Goal: Task Accomplishment & Management: Use online tool/utility

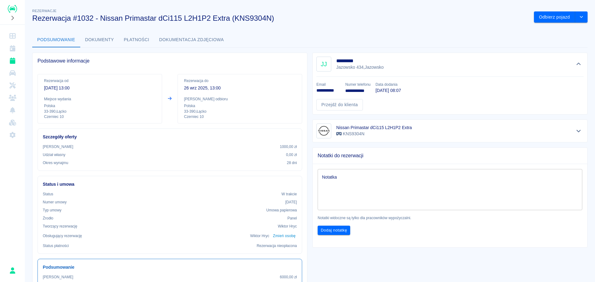
scroll to position [11, 0]
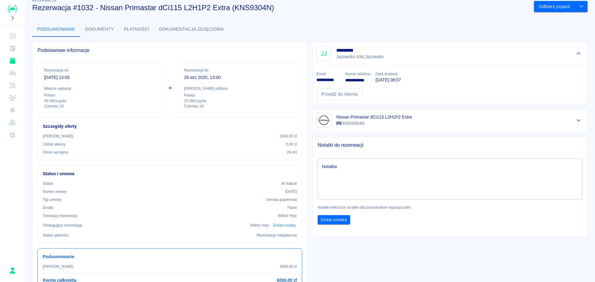
click at [106, 31] on button "Dokumenty" at bounding box center [99, 29] width 39 height 15
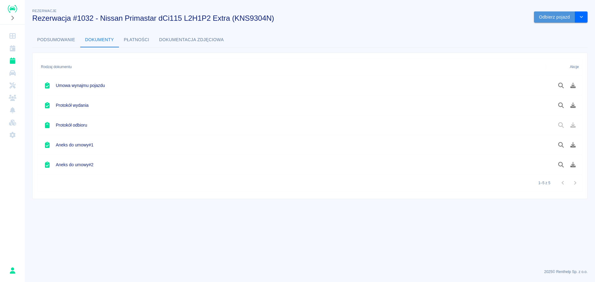
click at [557, 20] on button "Odbierz pojazd" at bounding box center [554, 16] width 41 height 11
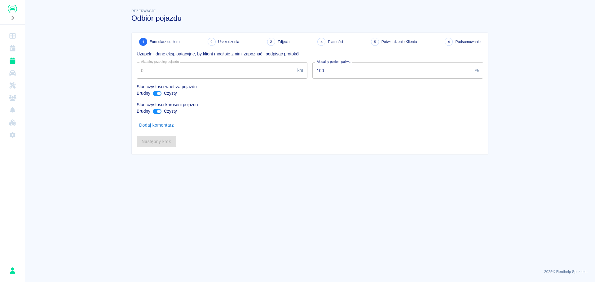
type input "343450"
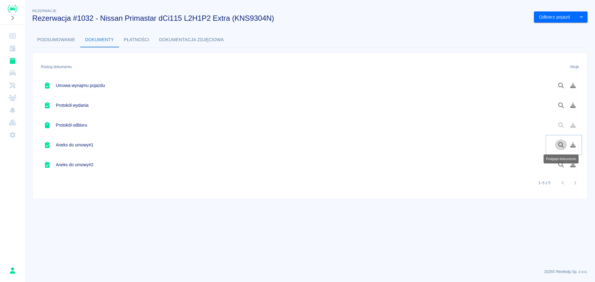
click at [565, 145] on button "Podgląd dokumentu" at bounding box center [561, 145] width 12 height 11
click at [561, 168] on button "Podgląd dokumentu" at bounding box center [561, 165] width 12 height 11
click at [560, 107] on icon "Podgląd dokumentu" at bounding box center [560, 106] width 7 height 6
